Goal: Navigation & Orientation: Find specific page/section

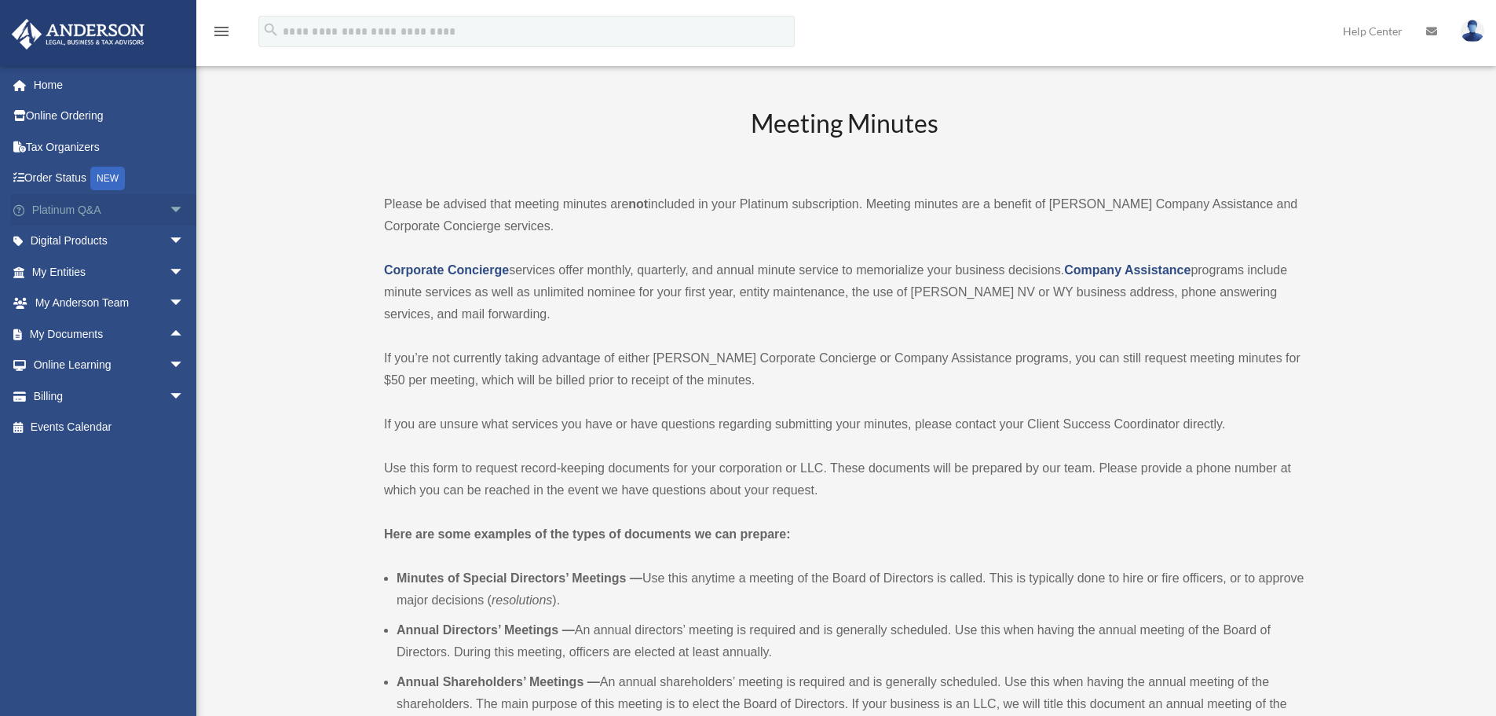
click at [80, 215] on link "Platinum Q&A arrow_drop_down" at bounding box center [109, 209] width 197 height 31
click at [169, 210] on span "arrow_drop_down" at bounding box center [184, 210] width 31 height 32
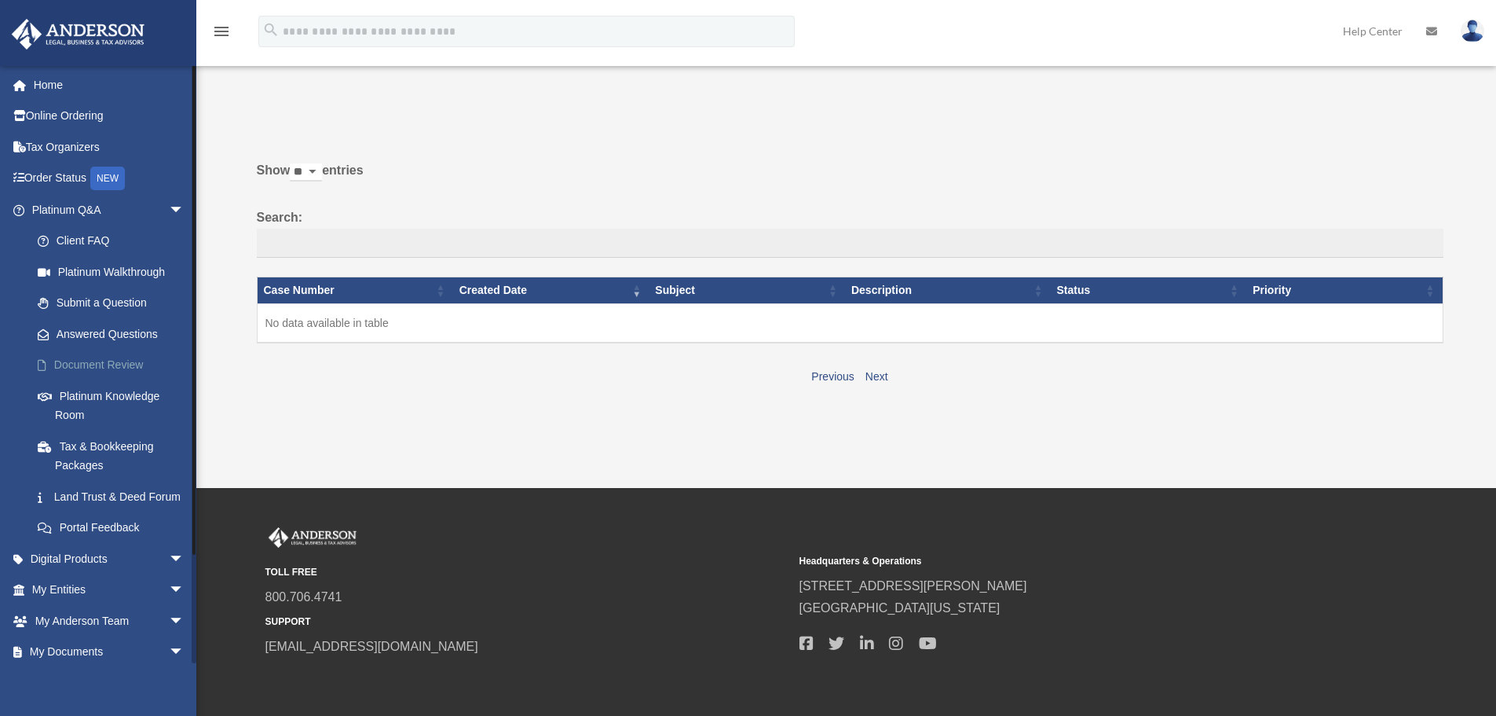
click at [124, 365] on link "Document Review" at bounding box center [115, 365] width 186 height 31
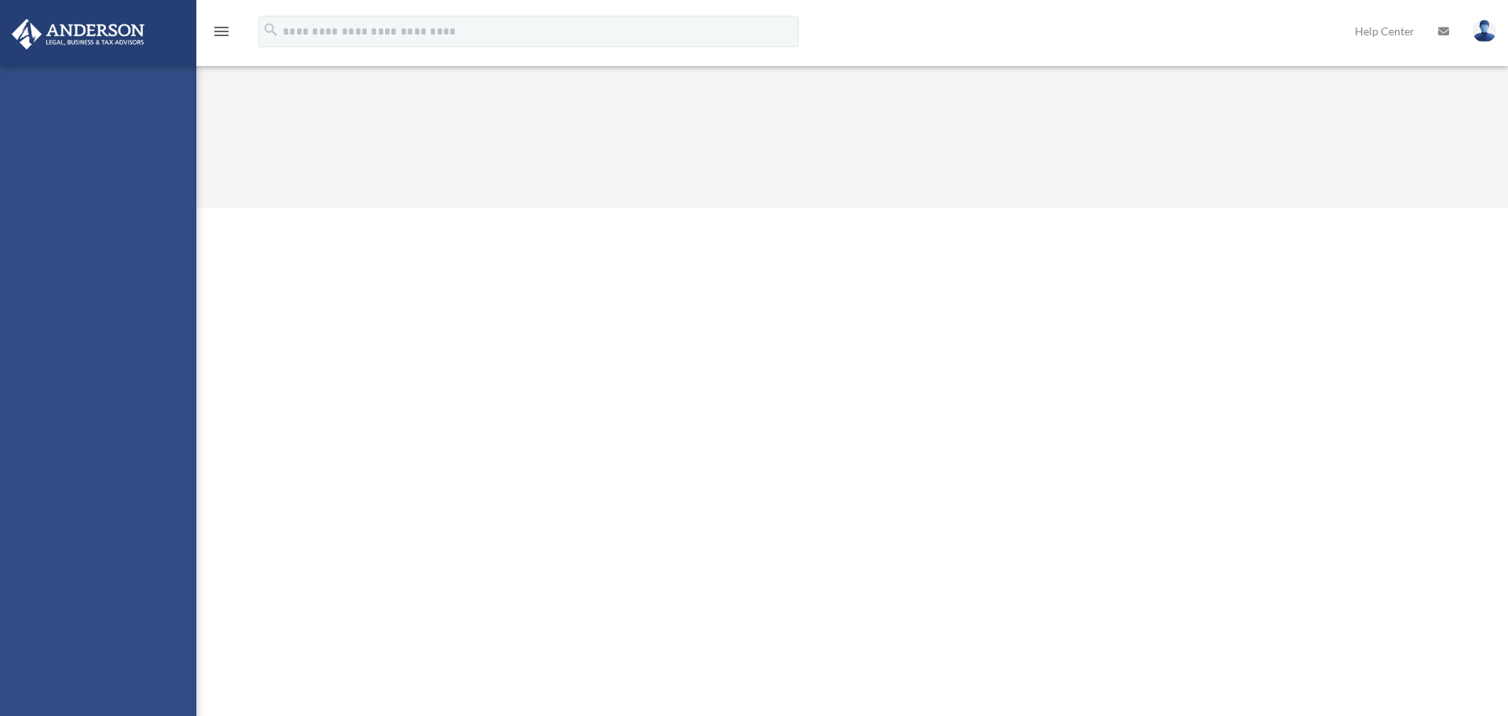
click at [81, 366] on div "[EMAIL_ADDRESS][DOMAIN_NAME] Sign Out [EMAIL_ADDRESS][DOMAIN_NAME] Home Online …" at bounding box center [98, 424] width 196 height 716
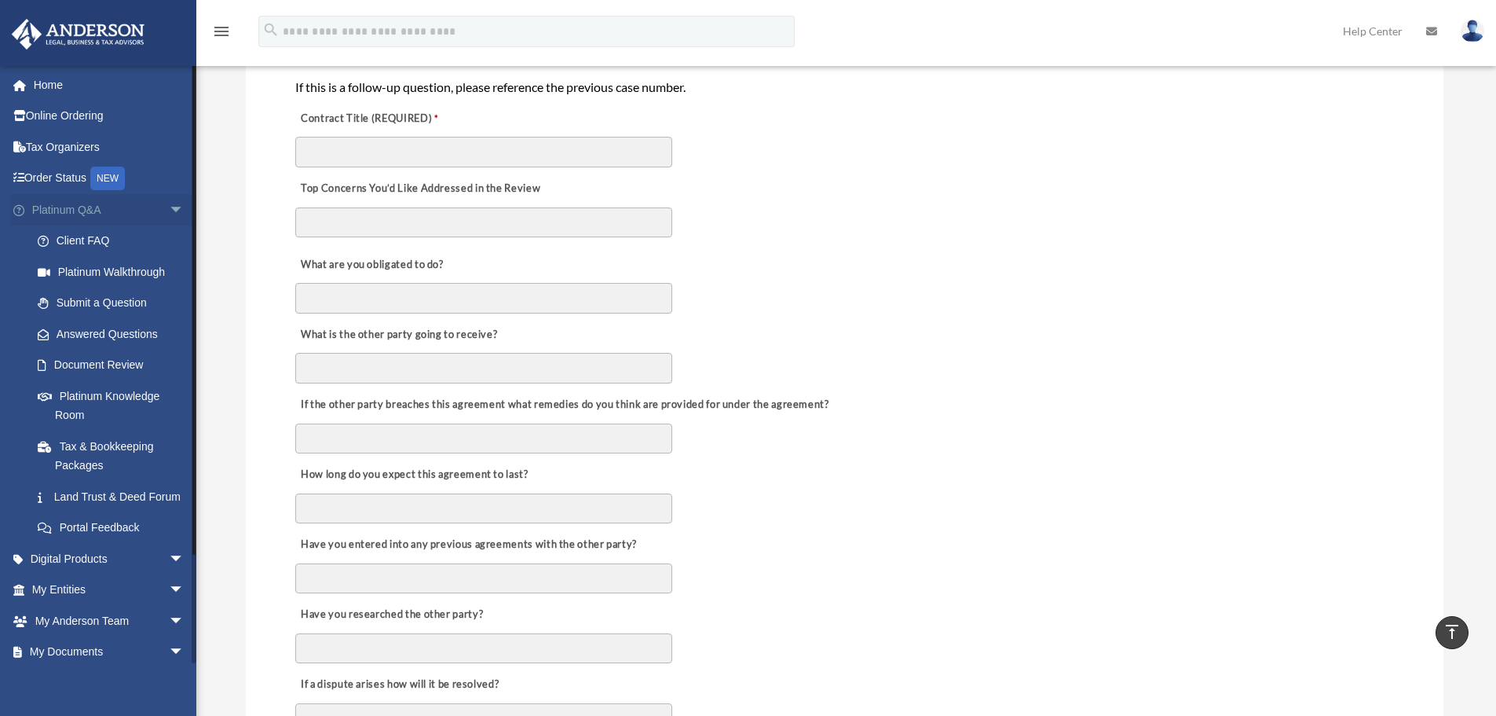
scroll to position [217, 0]
